Goal: Navigation & Orientation: Find specific page/section

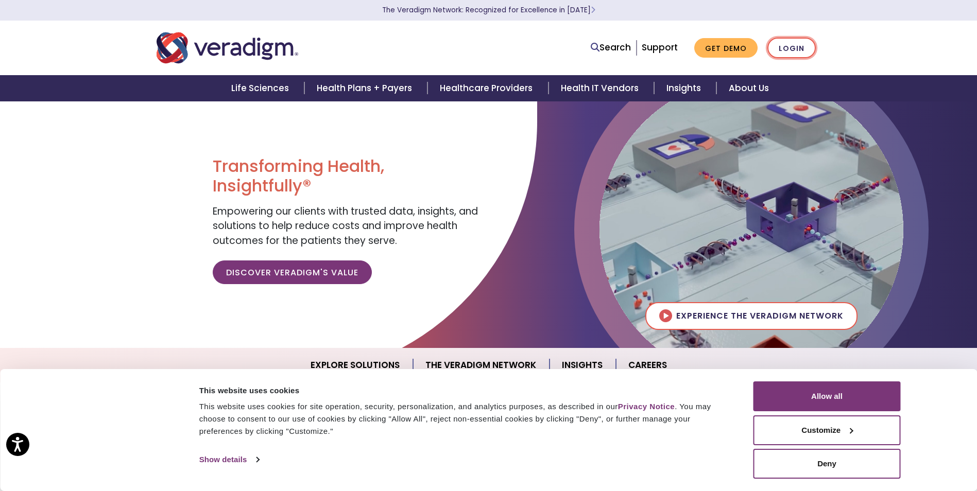
click at [785, 46] on link "Login" at bounding box center [791, 48] width 48 height 21
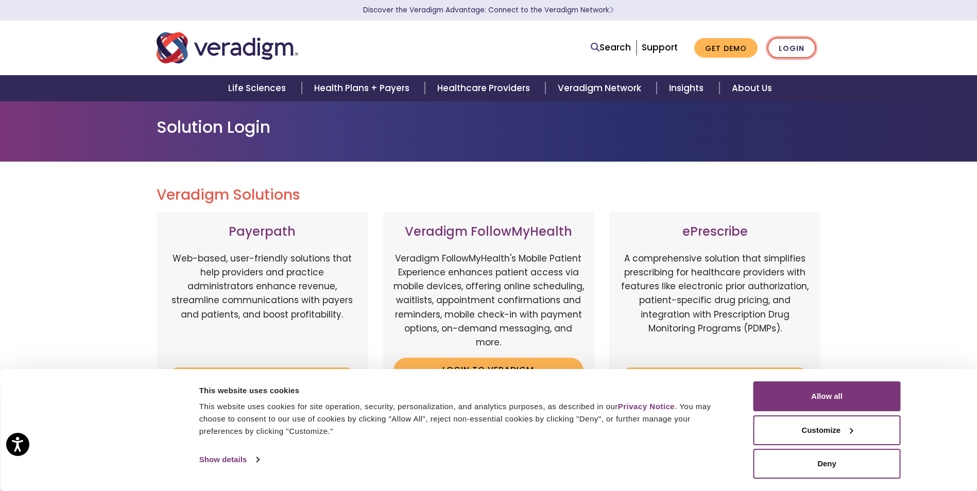
click at [767, 44] on link "Login" at bounding box center [791, 48] width 48 height 21
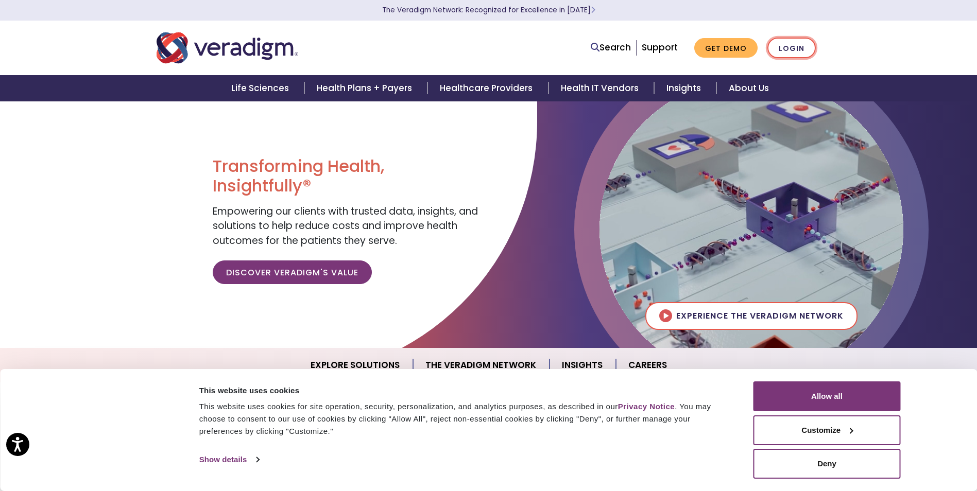
click at [789, 48] on link "Login" at bounding box center [791, 48] width 48 height 21
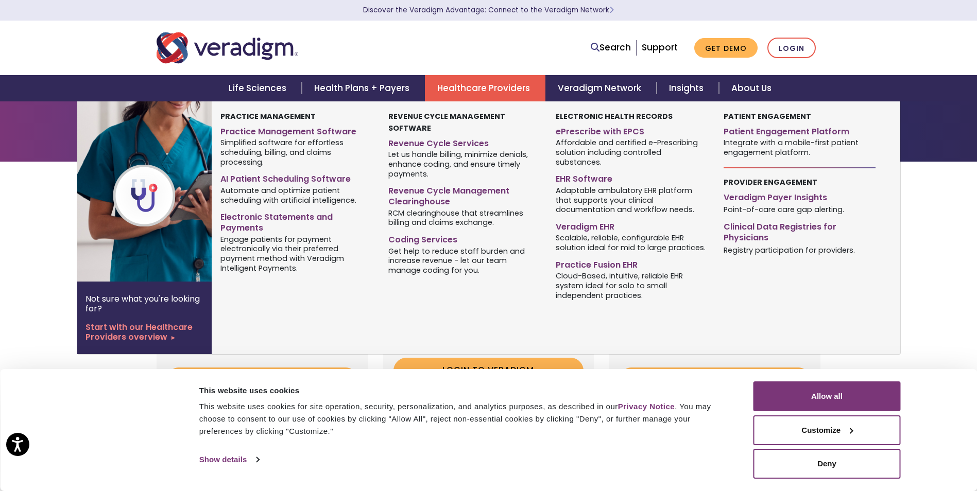
click at [511, 88] on link "Healthcare Providers" at bounding box center [485, 88] width 120 height 26
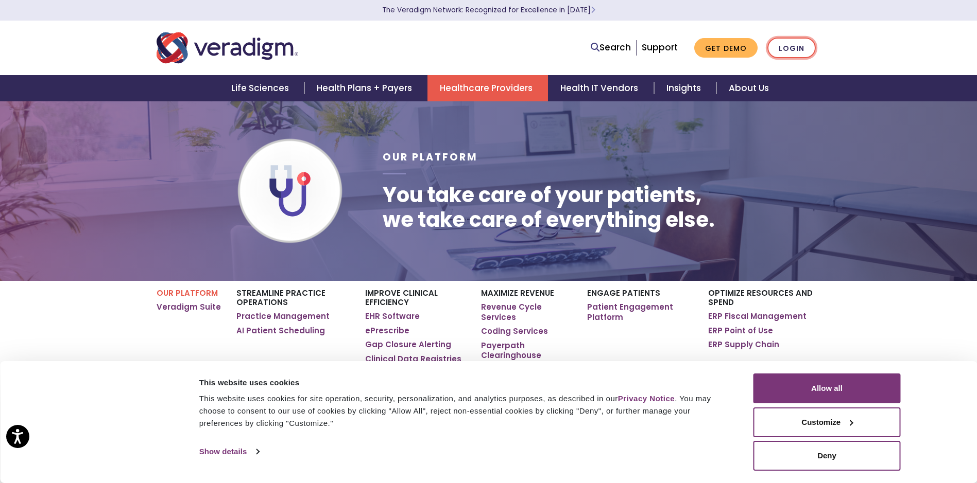
click at [787, 45] on link "Login" at bounding box center [791, 48] width 48 height 21
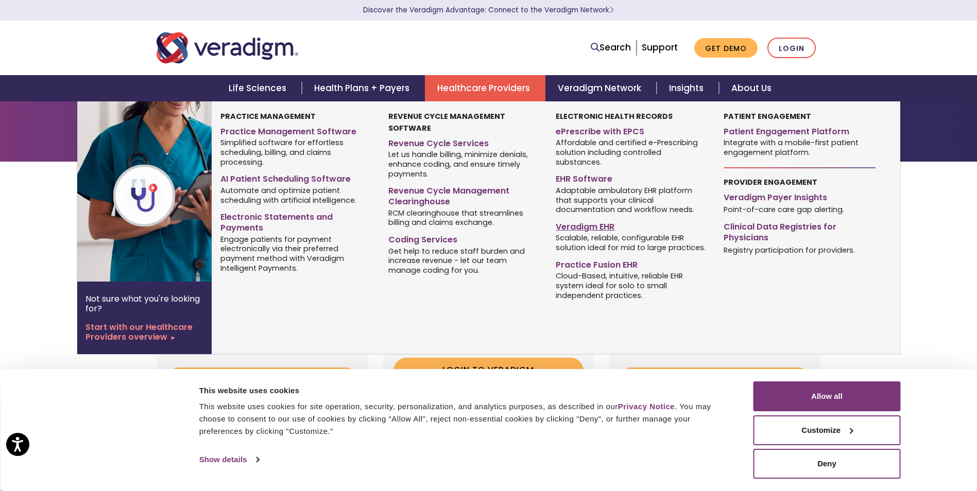
click at [581, 218] on link "Veradigm EHR" at bounding box center [632, 225] width 152 height 15
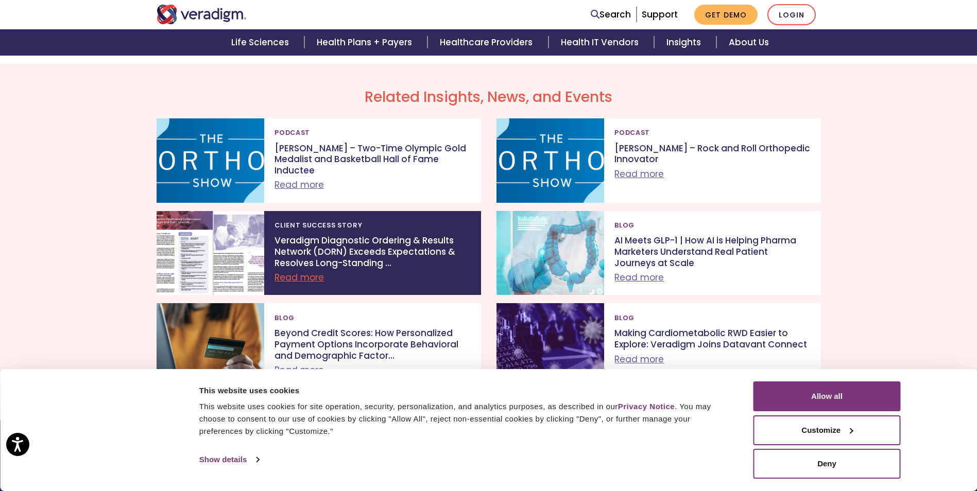
scroll to position [1846, 0]
